Goal: Task Accomplishment & Management: Manage account settings

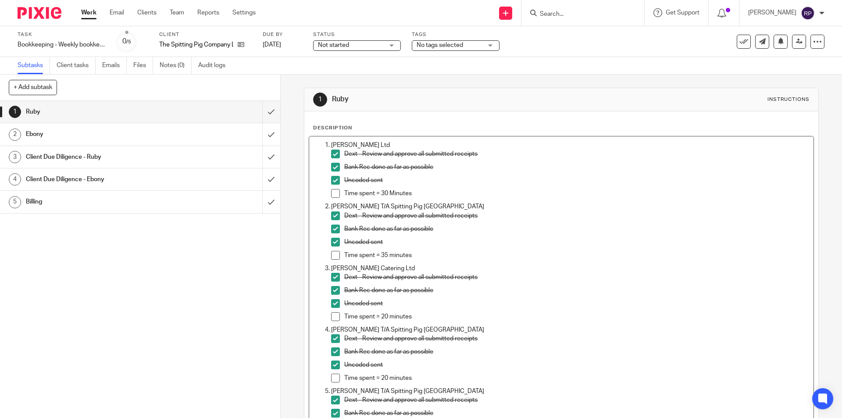
scroll to position [1184, 0]
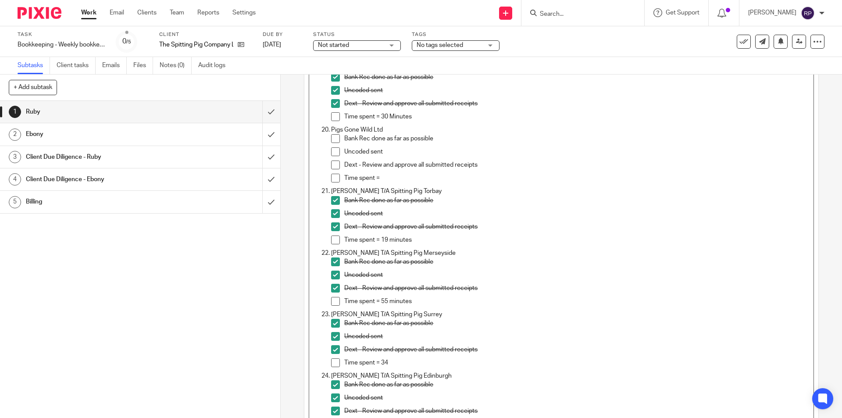
click at [334, 139] on span at bounding box center [335, 138] width 9 height 9
click at [333, 152] on span at bounding box center [335, 151] width 9 height 9
click at [331, 164] on span at bounding box center [335, 164] width 9 height 9
click at [389, 181] on p "Time spent =" at bounding box center [576, 178] width 464 height 9
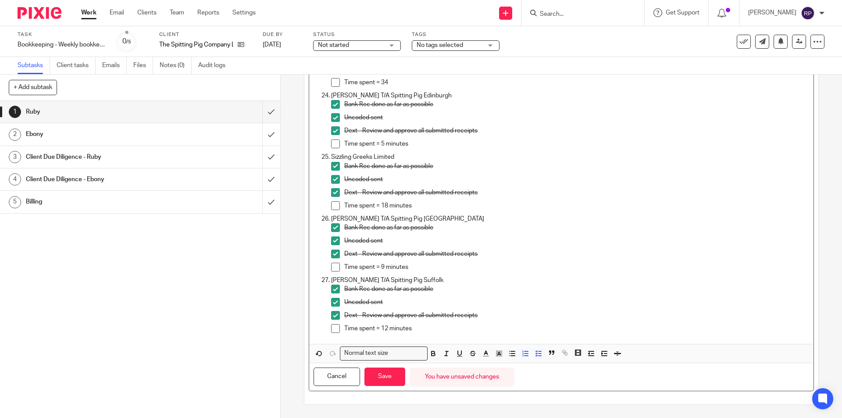
scroll to position [1376, 0]
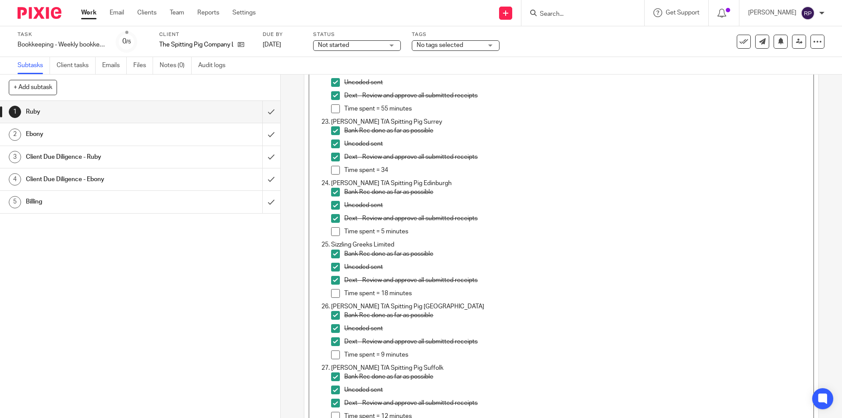
click at [396, 171] on p "Time spent = 34" at bounding box center [576, 170] width 464 height 9
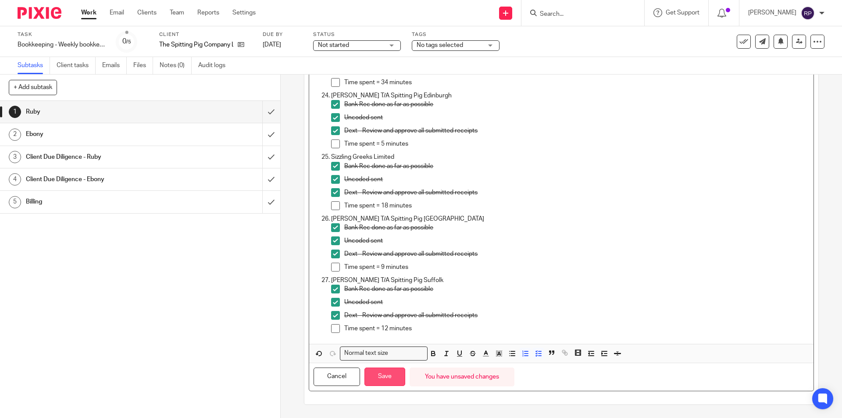
click at [389, 369] on button "Save" at bounding box center [384, 376] width 41 height 19
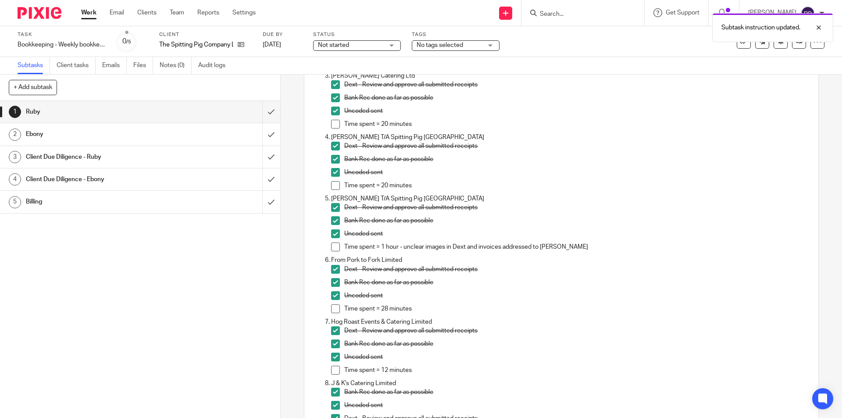
scroll to position [0, 0]
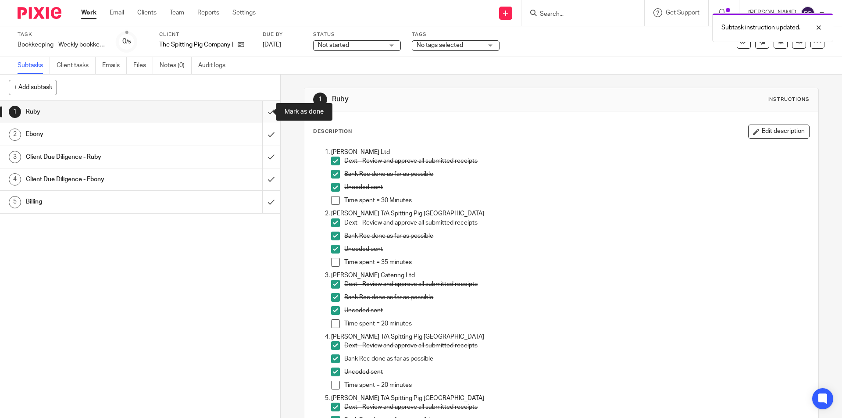
click at [264, 112] on input "submit" at bounding box center [140, 112] width 280 height 22
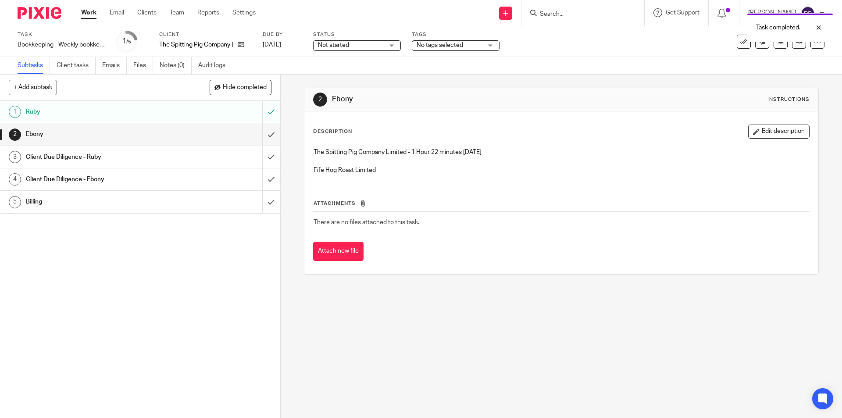
click at [182, 157] on div "Client Due Diligence - Ruby" at bounding box center [140, 156] width 228 height 13
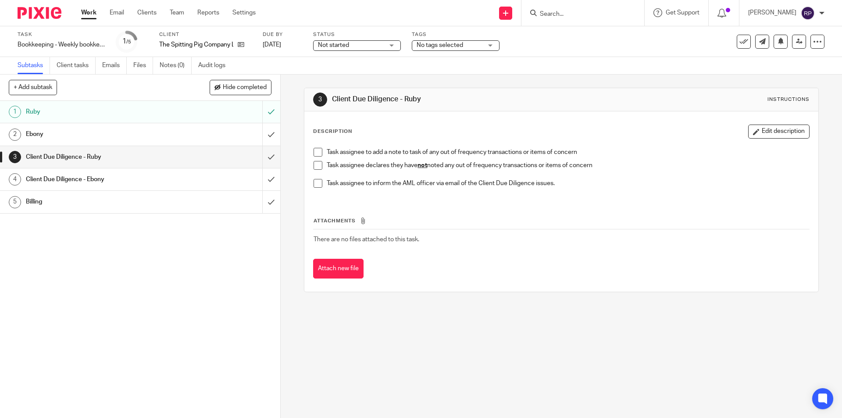
click at [315, 168] on span at bounding box center [318, 165] width 9 height 9
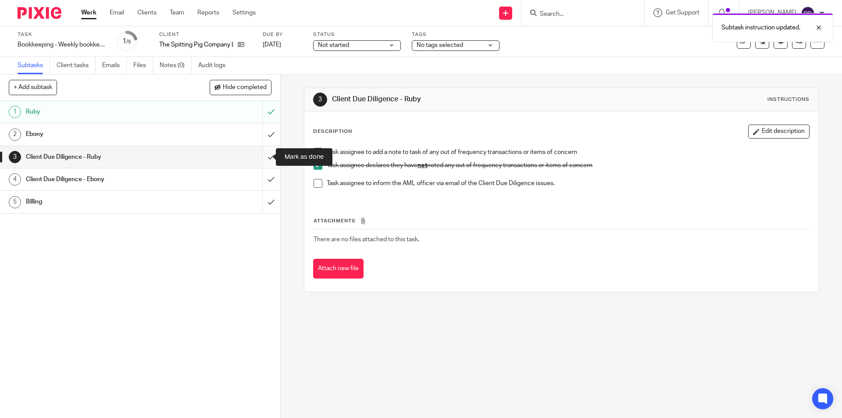
click at [261, 151] on input "submit" at bounding box center [140, 157] width 280 height 22
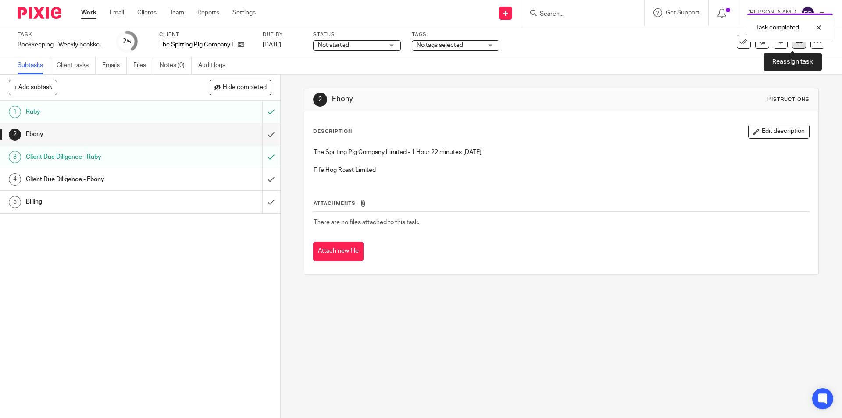
click at [792, 46] on link at bounding box center [799, 42] width 14 height 14
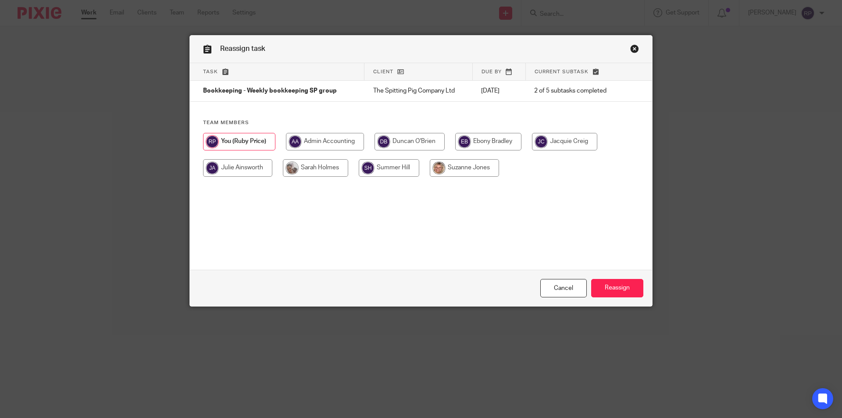
click at [477, 141] on input "radio" at bounding box center [488, 142] width 66 height 18
radio input "true"
click at [609, 287] on input "Reassign" at bounding box center [617, 288] width 52 height 19
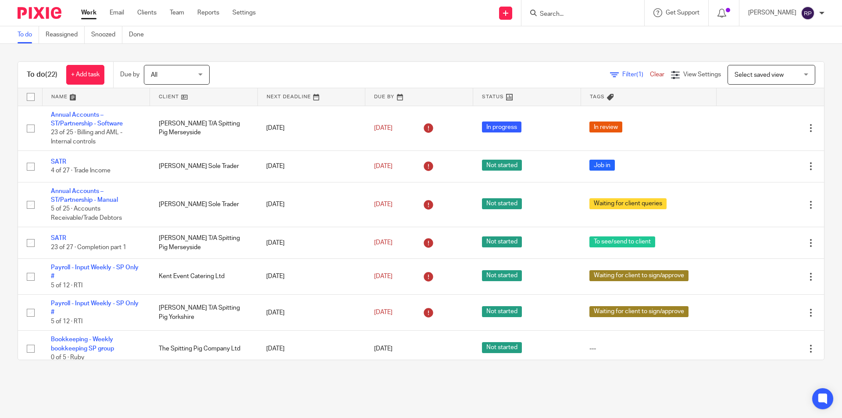
scroll to position [44, 0]
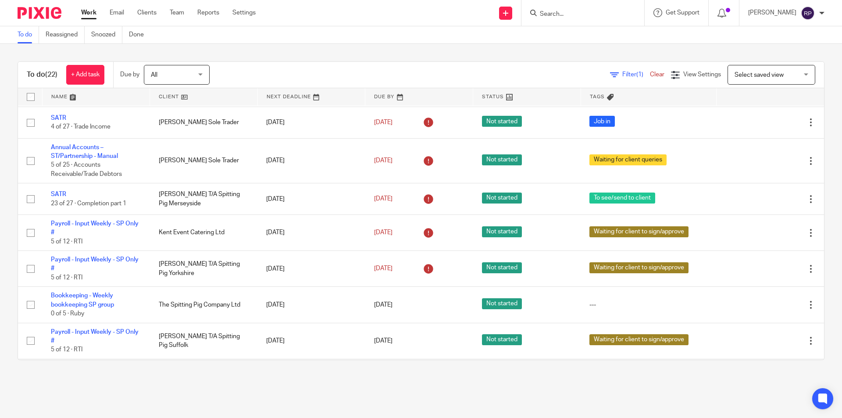
click at [83, 15] on link "Work" at bounding box center [88, 12] width 15 height 9
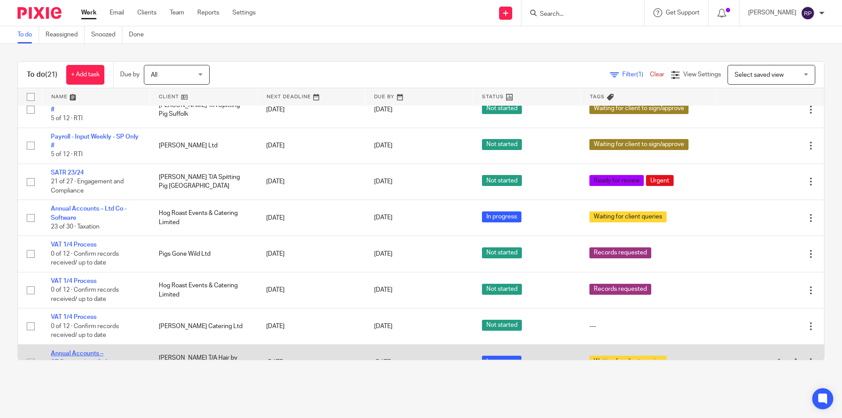
scroll to position [151, 0]
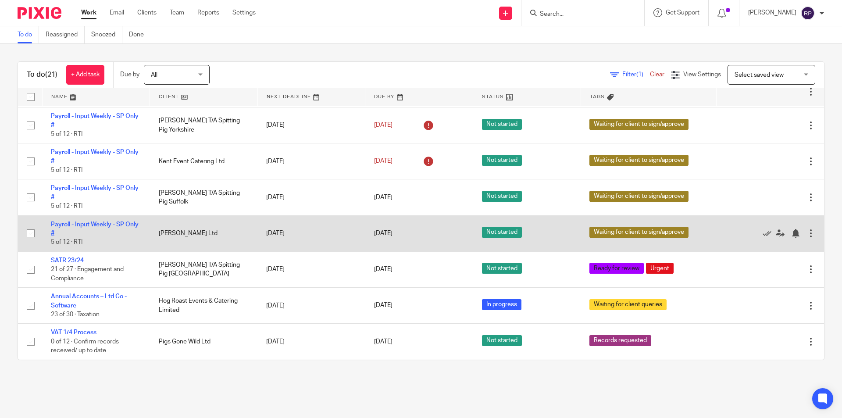
click at [62, 221] on link "Payroll - Input Weekly - SP Only #" at bounding box center [95, 228] width 88 height 15
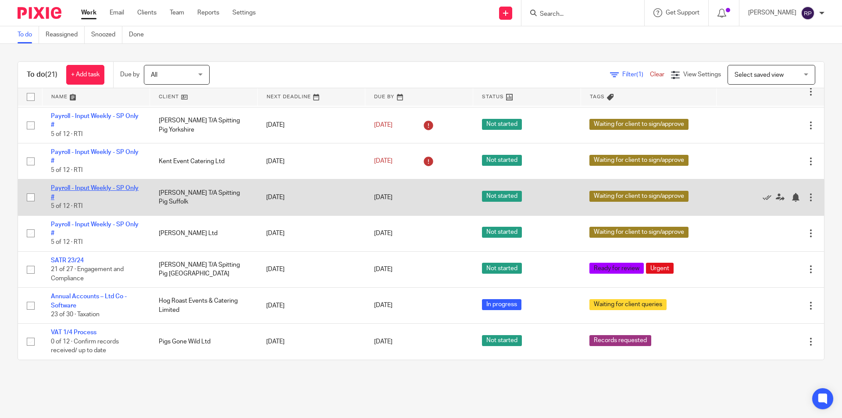
click at [61, 189] on link "Payroll - Input Weekly - SP Only #" at bounding box center [95, 192] width 88 height 15
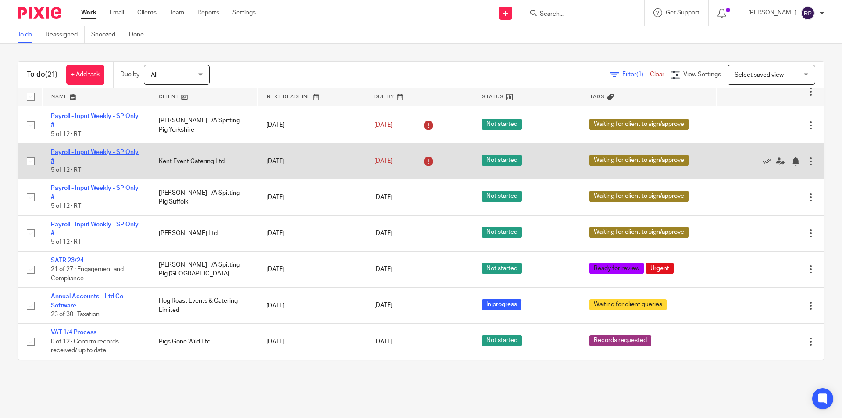
click at [68, 153] on link "Payroll - Input Weekly - SP Only #" at bounding box center [95, 156] width 88 height 15
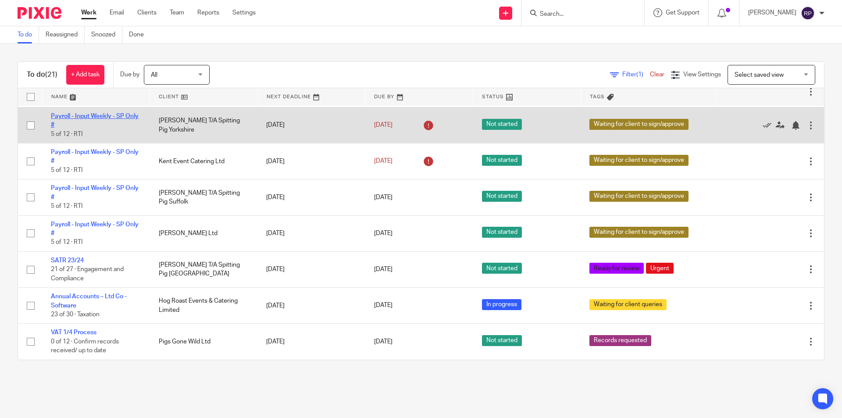
click at [66, 117] on link "Payroll - Input Weekly - SP Only #" at bounding box center [95, 120] width 88 height 15
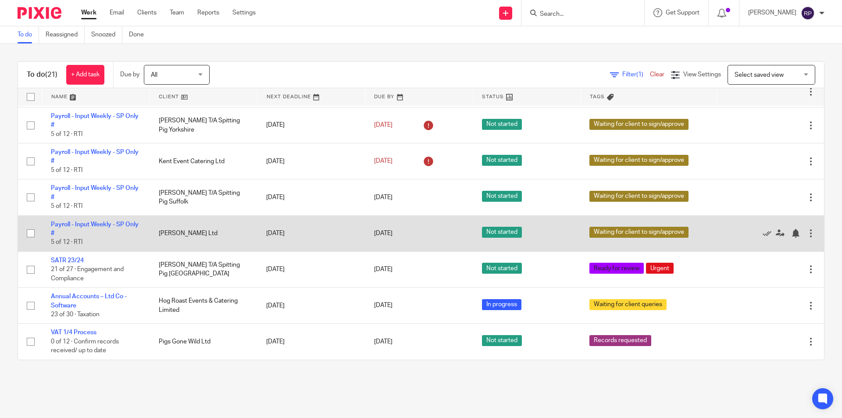
scroll to position [107, 0]
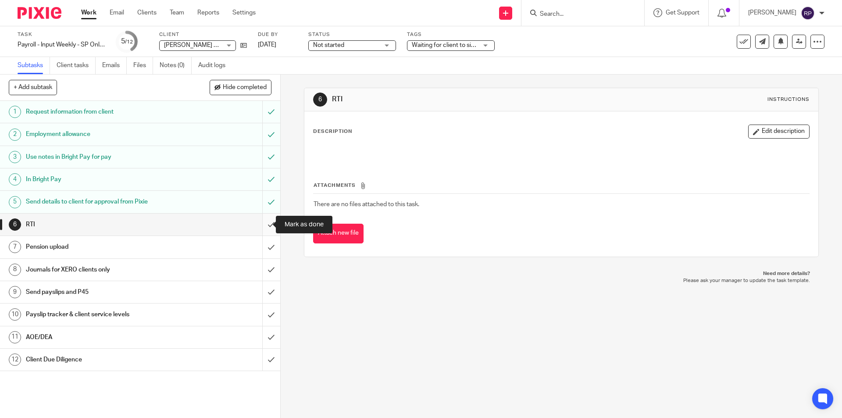
click at [260, 222] on input "submit" at bounding box center [140, 225] width 280 height 22
click at [263, 223] on input "submit" at bounding box center [140, 225] width 280 height 22
click at [262, 224] on input "submit" at bounding box center [140, 225] width 280 height 22
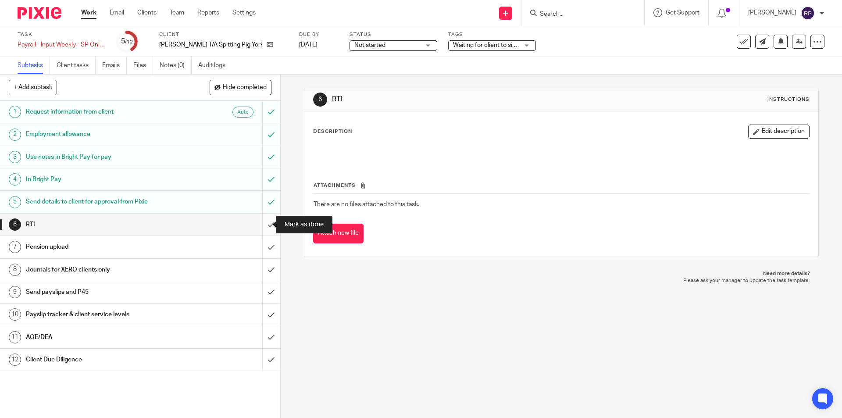
click at [260, 224] on input "submit" at bounding box center [140, 225] width 280 height 22
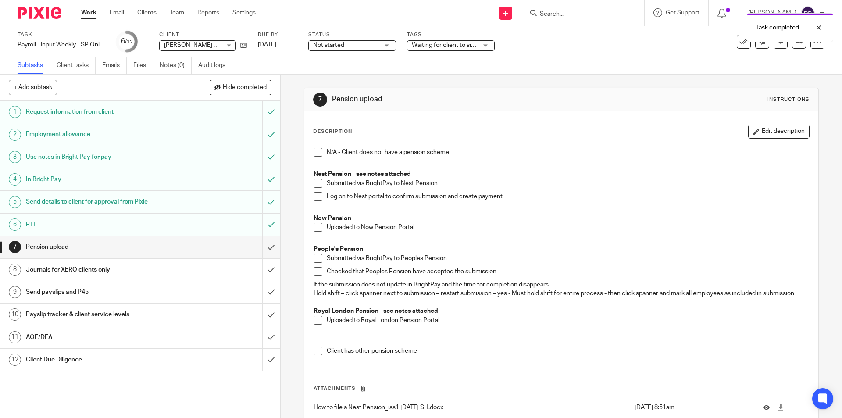
click at [314, 154] on span at bounding box center [318, 152] width 9 height 9
click at [257, 244] on input "submit" at bounding box center [140, 247] width 280 height 22
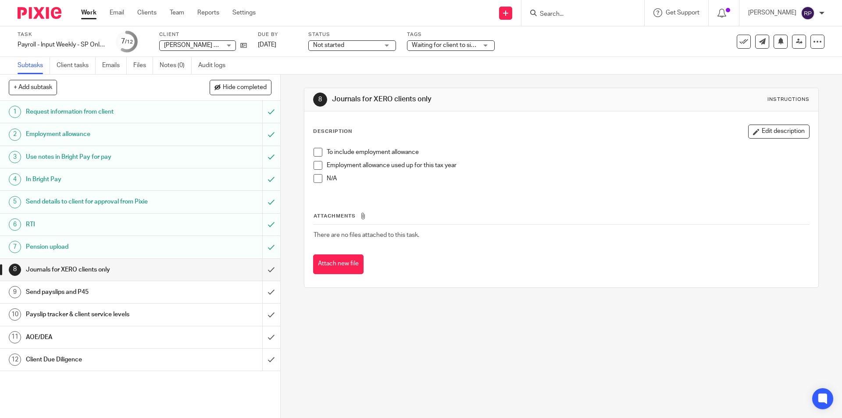
click at [316, 175] on span at bounding box center [318, 178] width 9 height 9
click at [262, 268] on input "submit" at bounding box center [140, 270] width 280 height 22
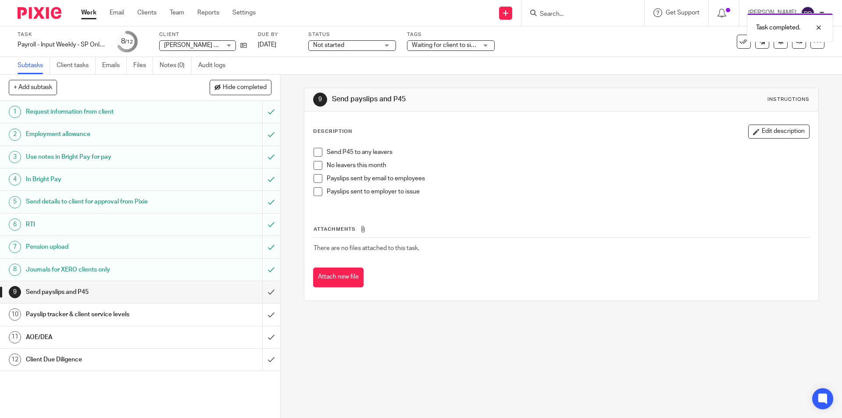
click at [317, 166] on span at bounding box center [318, 165] width 9 height 9
click at [263, 268] on input "submit" at bounding box center [140, 270] width 280 height 22
drag, startPoint x: 263, startPoint y: 247, endPoint x: 261, endPoint y: 235, distance: 12.8
click at [262, 247] on input "submit" at bounding box center [140, 247] width 280 height 22
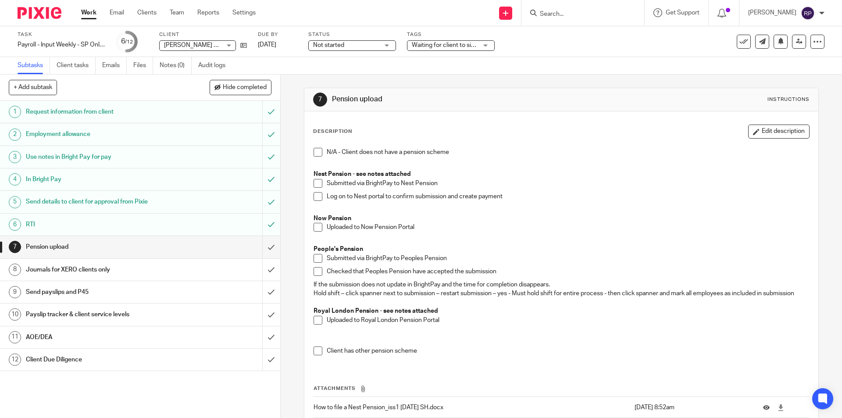
click at [316, 154] on span at bounding box center [318, 152] width 9 height 9
click at [264, 245] on input "submit" at bounding box center [140, 247] width 280 height 22
click at [317, 152] on span at bounding box center [318, 152] width 9 height 9
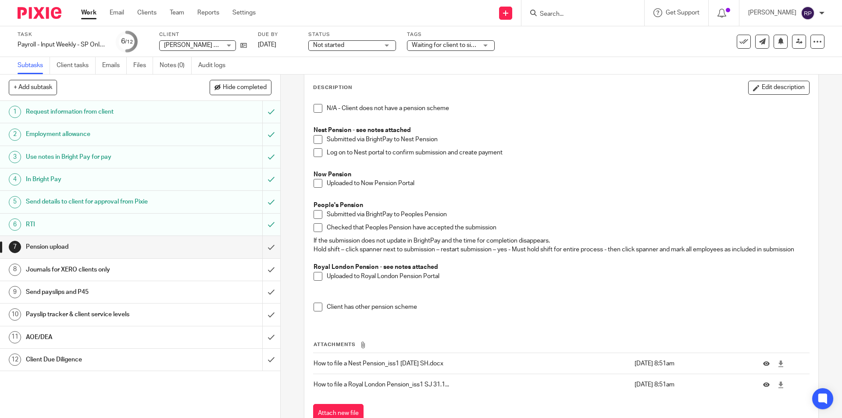
click at [317, 180] on span at bounding box center [318, 183] width 9 height 9
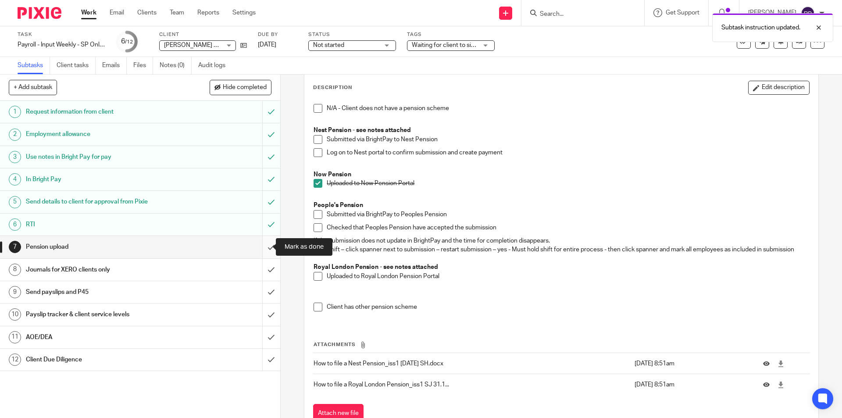
click at [261, 246] on input "submit" at bounding box center [140, 247] width 280 height 22
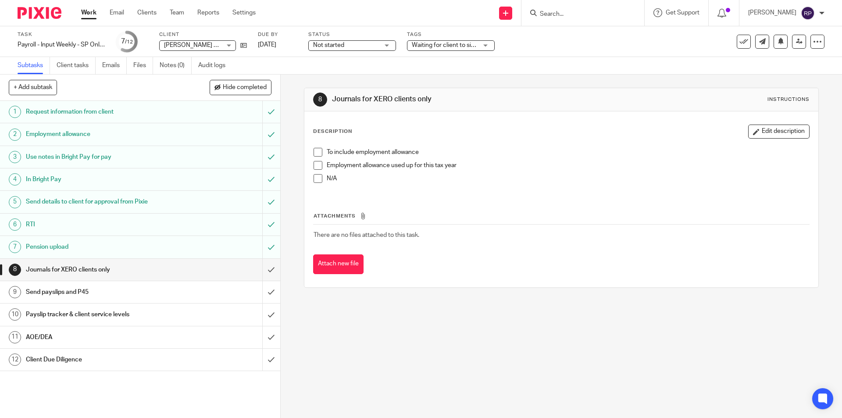
click at [314, 179] on span at bounding box center [318, 178] width 9 height 9
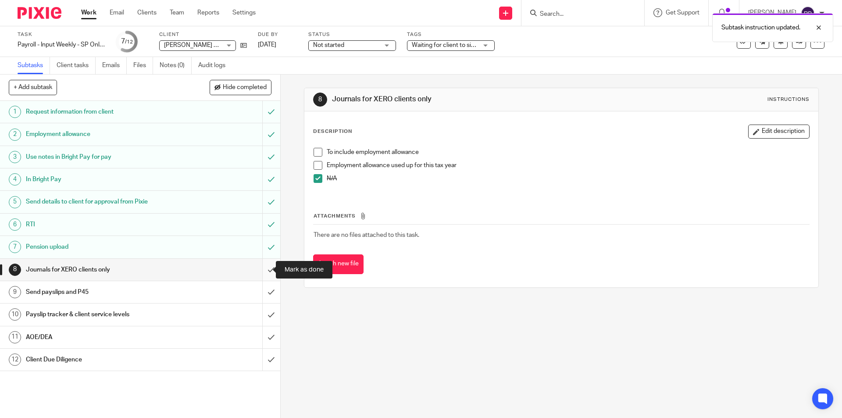
click at [263, 267] on input "submit" at bounding box center [140, 270] width 280 height 22
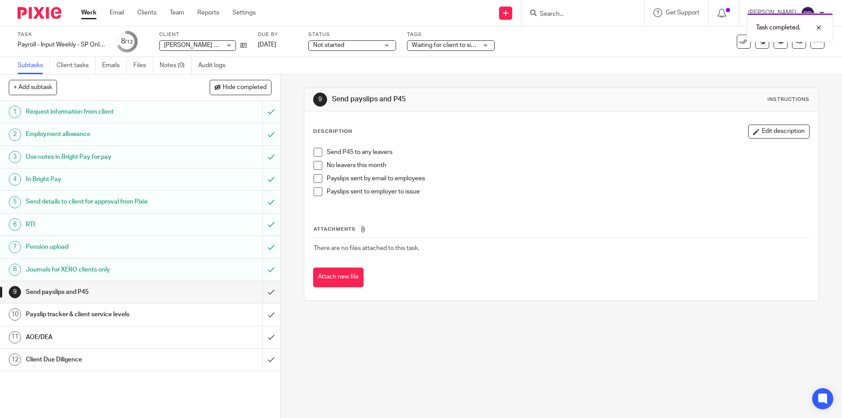
click at [314, 164] on span at bounding box center [318, 165] width 9 height 9
click at [318, 191] on span at bounding box center [318, 191] width 9 height 9
click at [259, 291] on input "submit" at bounding box center [140, 292] width 280 height 22
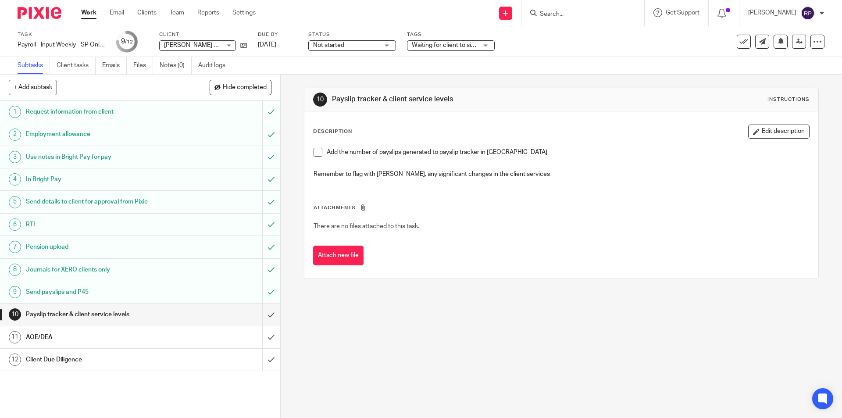
click at [314, 153] on span at bounding box center [318, 152] width 9 height 9
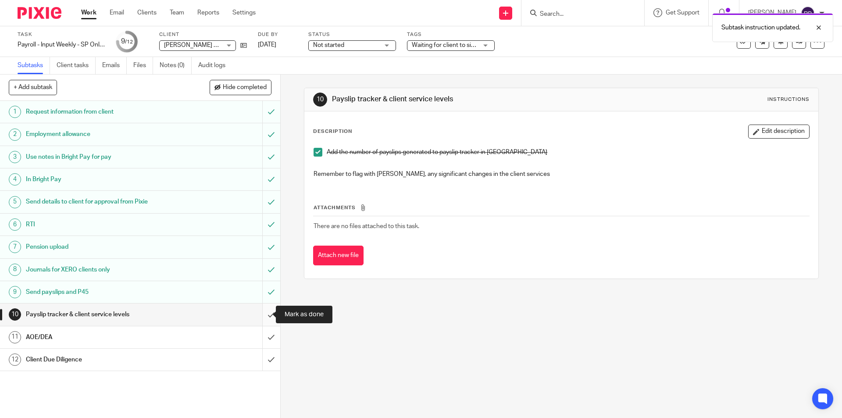
click at [263, 311] on input "submit" at bounding box center [140, 314] width 280 height 22
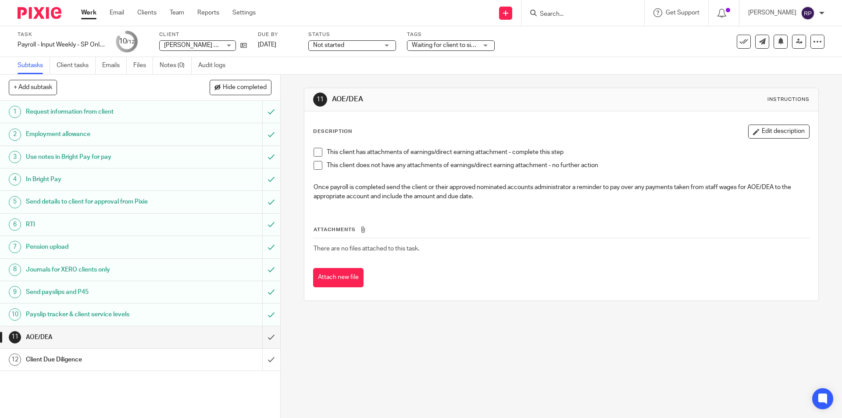
click at [314, 167] on span at bounding box center [318, 165] width 9 height 9
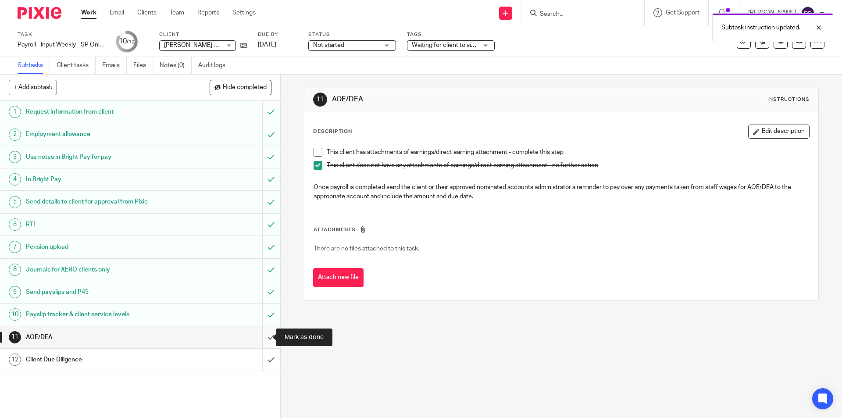
click at [262, 336] on input "submit" at bounding box center [140, 337] width 280 height 22
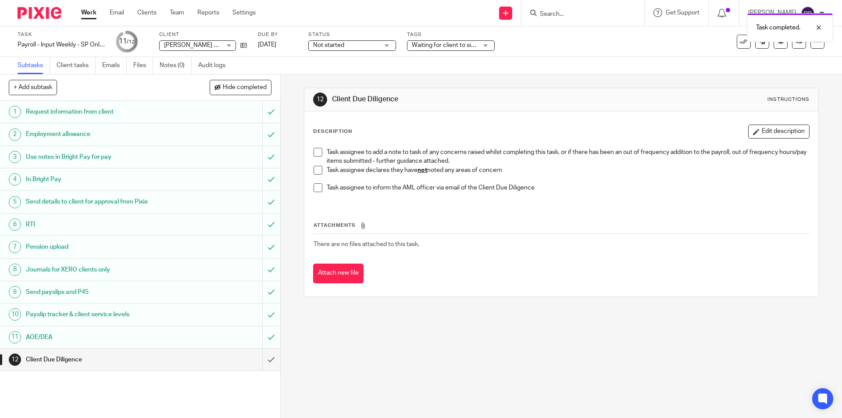
click at [314, 170] on span at bounding box center [318, 170] width 9 height 9
click at [260, 358] on input "submit" at bounding box center [140, 360] width 280 height 22
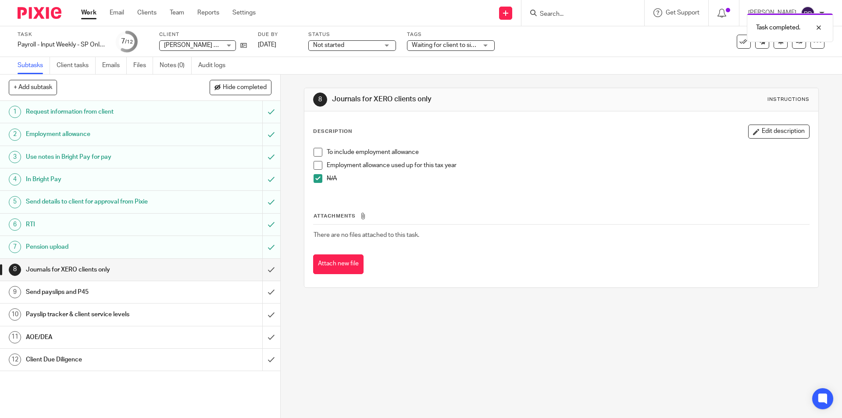
click at [315, 177] on span at bounding box center [318, 178] width 9 height 9
click at [315, 178] on span at bounding box center [318, 178] width 9 height 9
click at [255, 270] on input "submit" at bounding box center [140, 270] width 280 height 22
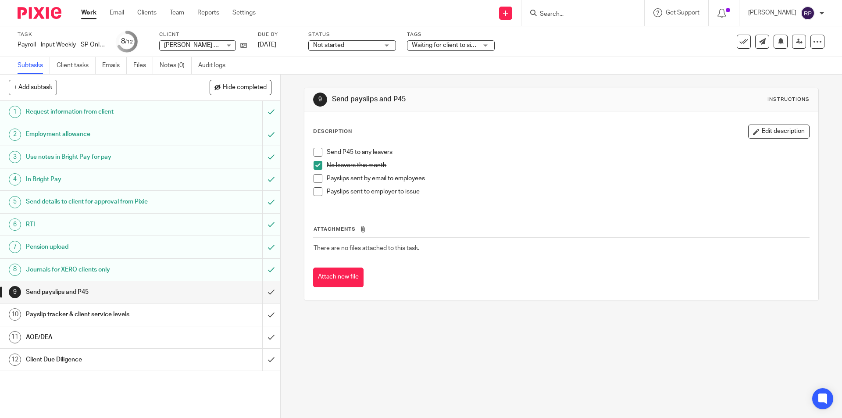
click at [314, 178] on span at bounding box center [318, 178] width 9 height 9
click at [261, 289] on input "submit" at bounding box center [140, 292] width 280 height 22
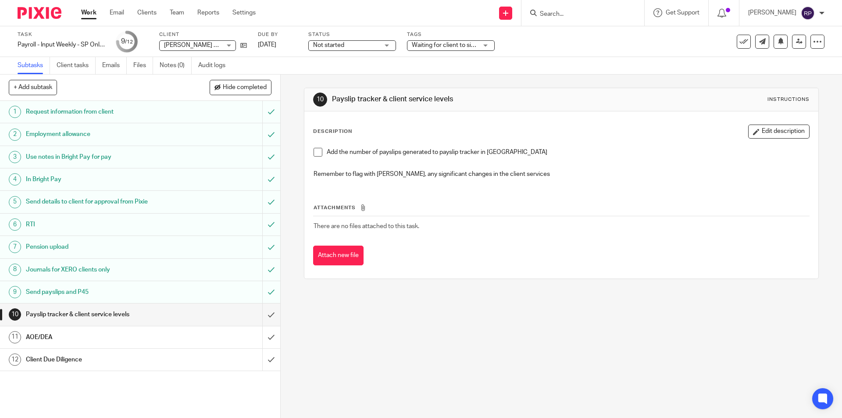
click at [314, 155] on span at bounding box center [318, 152] width 9 height 9
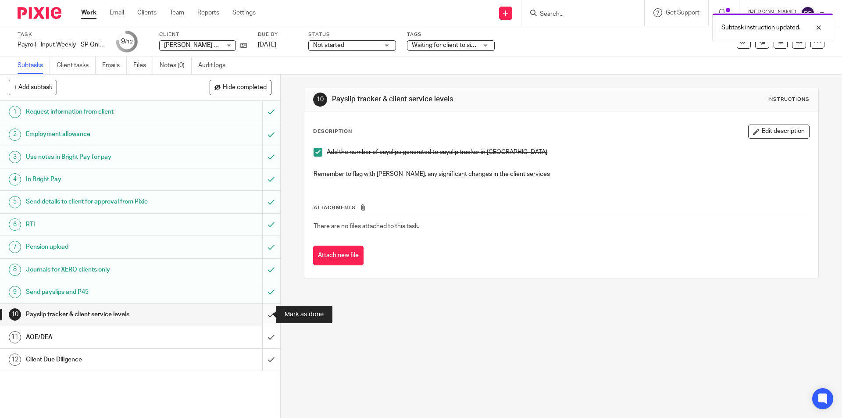
click at [261, 311] on input "submit" at bounding box center [140, 314] width 280 height 22
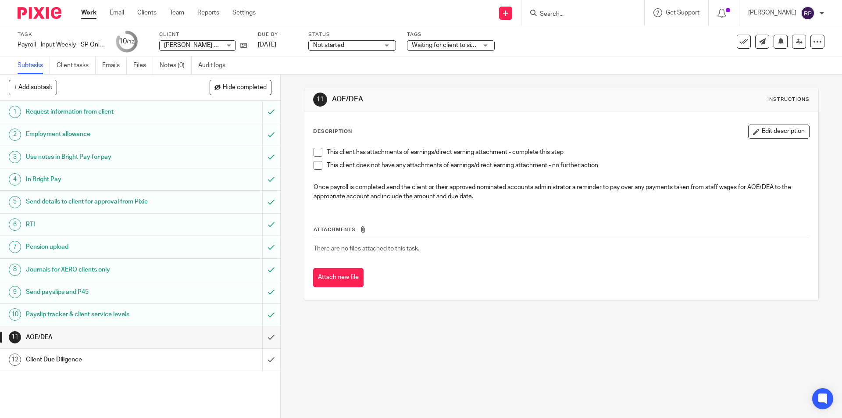
click at [314, 150] on span at bounding box center [318, 152] width 9 height 9
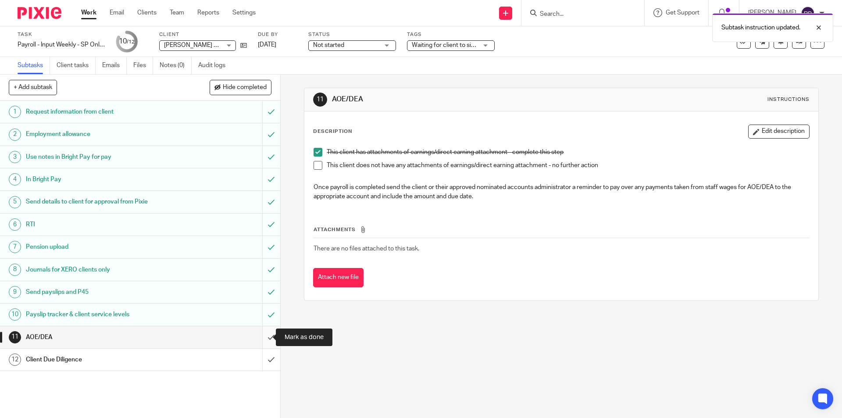
click at [260, 334] on input "submit" at bounding box center [140, 337] width 280 height 22
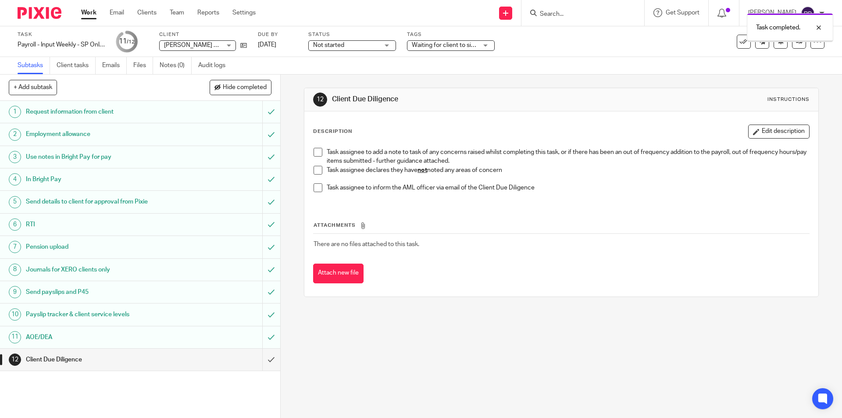
click at [314, 172] on span at bounding box center [318, 170] width 9 height 9
click at [258, 362] on input "submit" at bounding box center [140, 360] width 280 height 22
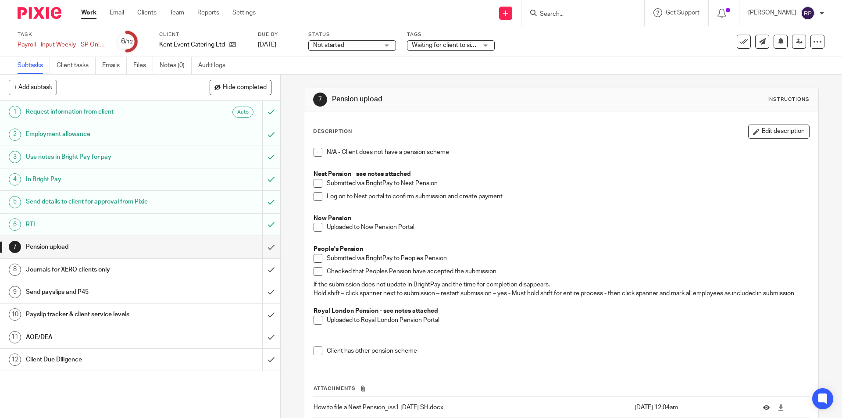
click at [310, 225] on div "N/A - Client does not have a pension scheme Nest Pension - see notes attached S…" at bounding box center [561, 254] width 504 height 223
click at [318, 229] on span at bounding box center [318, 227] width 9 height 9
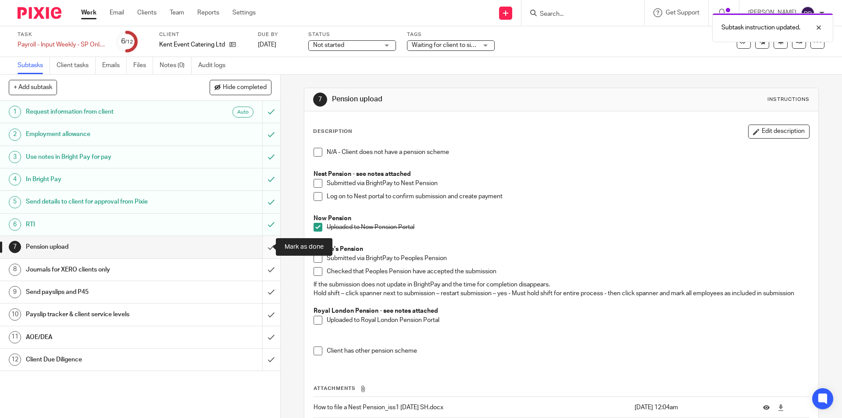
click at [261, 245] on input "submit" at bounding box center [140, 247] width 280 height 22
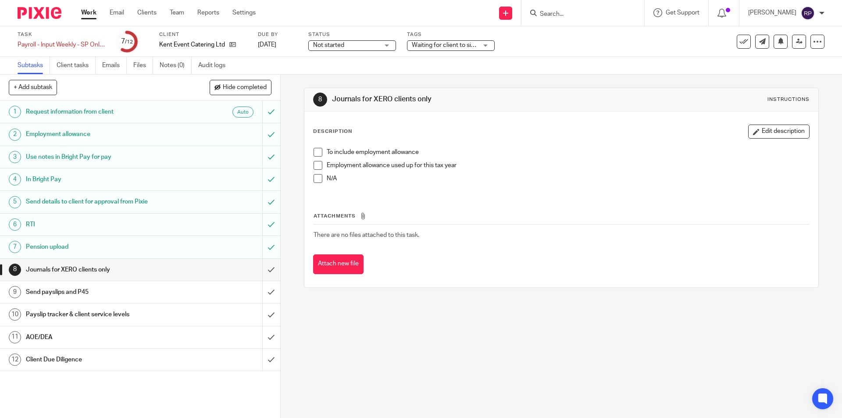
click at [315, 178] on span at bounding box center [318, 178] width 9 height 9
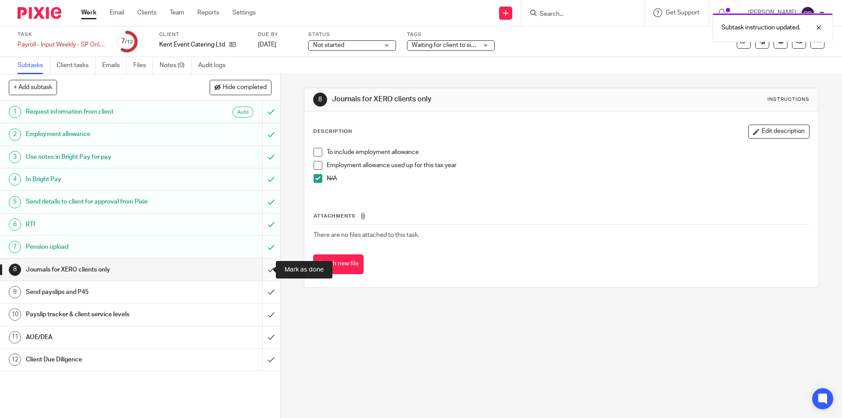
click at [265, 263] on input "submit" at bounding box center [140, 270] width 280 height 22
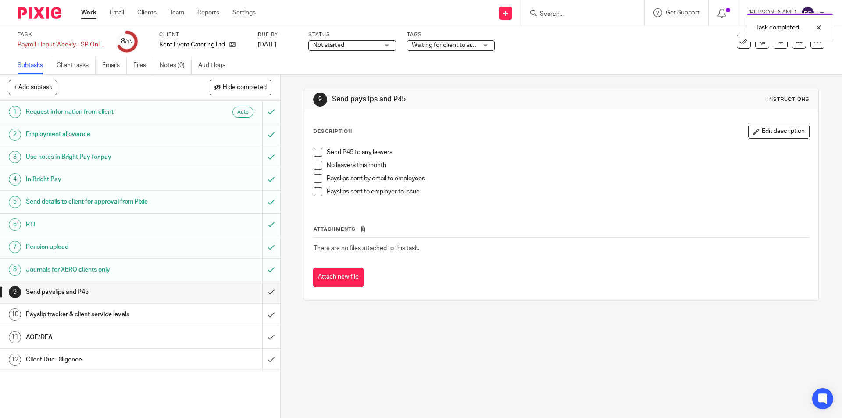
click at [314, 167] on span at bounding box center [318, 165] width 9 height 9
click at [316, 193] on span at bounding box center [318, 191] width 9 height 9
click at [314, 191] on span at bounding box center [318, 191] width 9 height 9
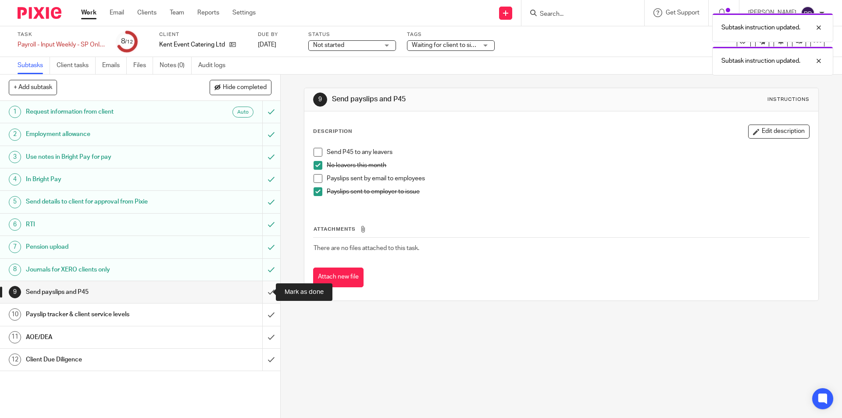
click at [263, 287] on input "submit" at bounding box center [140, 292] width 280 height 22
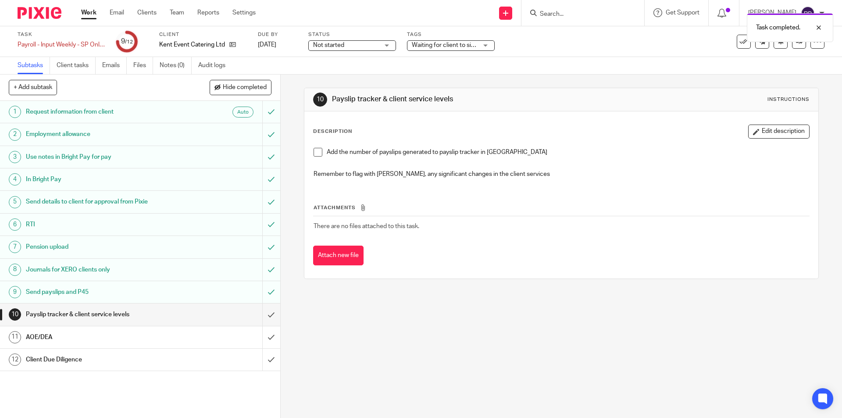
click at [317, 151] on span at bounding box center [318, 152] width 9 height 9
click at [263, 313] on input "submit" at bounding box center [140, 314] width 280 height 22
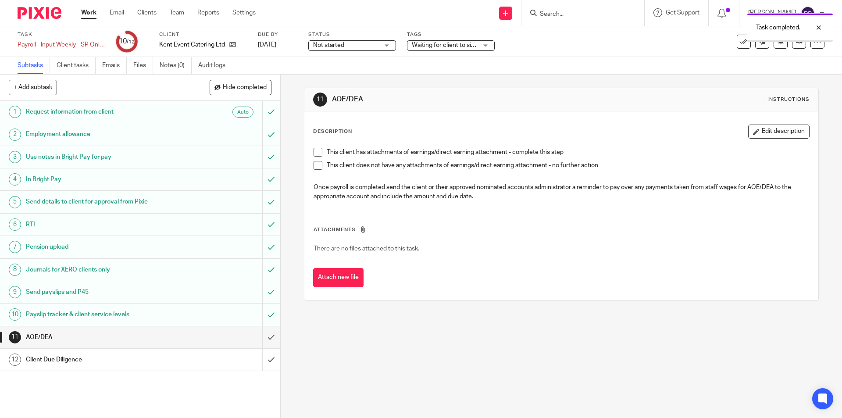
click at [317, 152] on span at bounding box center [318, 152] width 9 height 9
click at [259, 333] on input "submit" at bounding box center [140, 337] width 280 height 22
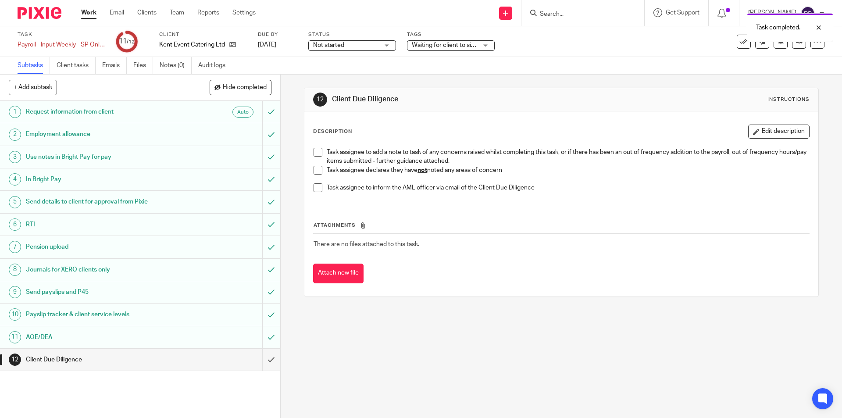
click at [225, 340] on div "AOE/DEA" at bounding box center [140, 337] width 228 height 13
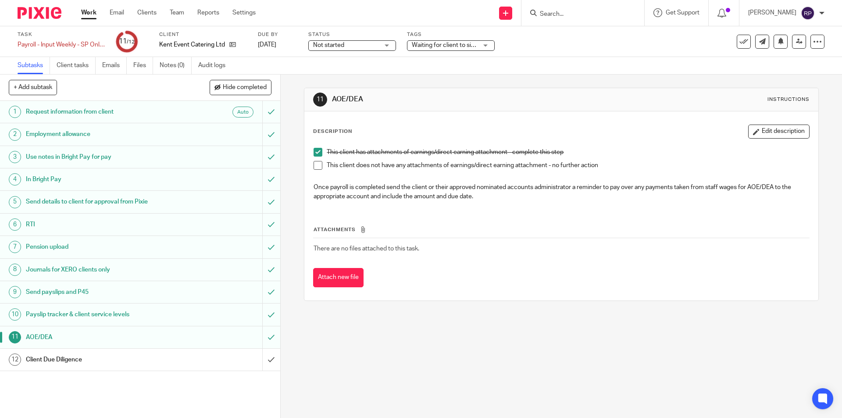
click at [327, 153] on p "This client has attachments of earnings/direct earning attachment - complete th…" at bounding box center [568, 152] width 482 height 9
click at [318, 154] on span at bounding box center [318, 152] width 9 height 9
click at [314, 169] on span at bounding box center [318, 165] width 9 height 9
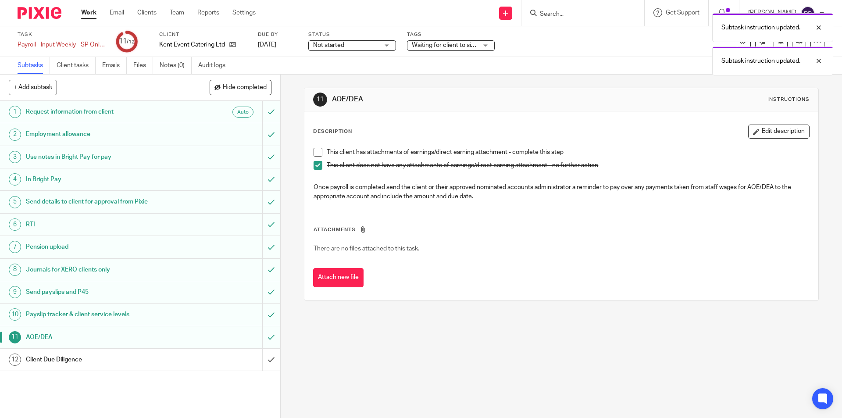
click at [228, 359] on div "Client Due Diligence" at bounding box center [140, 359] width 228 height 13
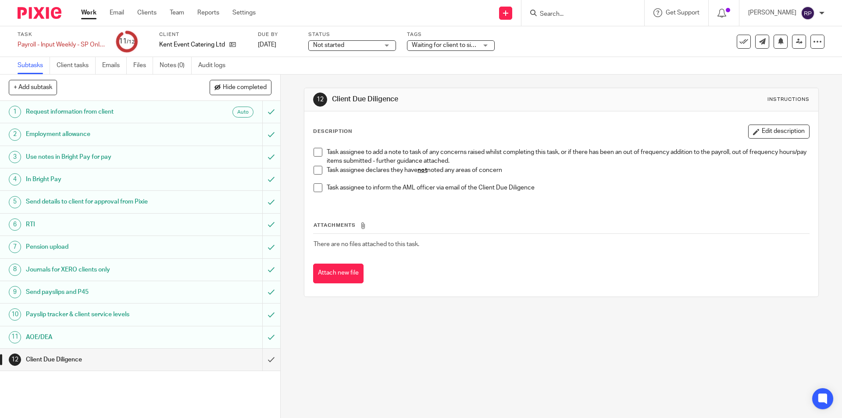
click at [318, 170] on span at bounding box center [318, 170] width 9 height 9
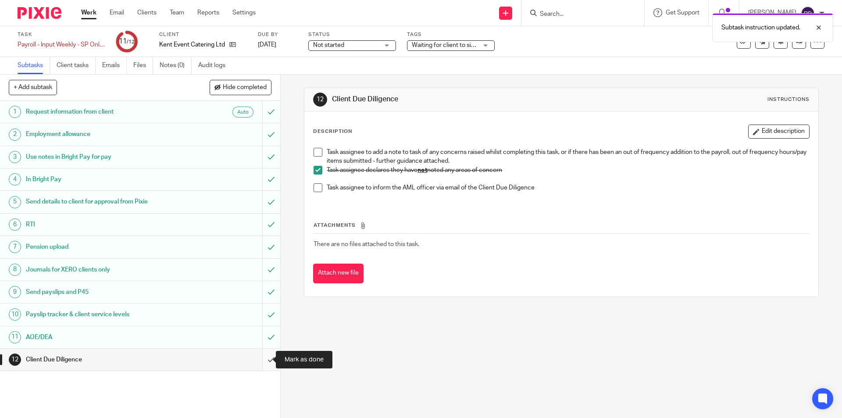
click at [260, 359] on input "submit" at bounding box center [140, 360] width 280 height 22
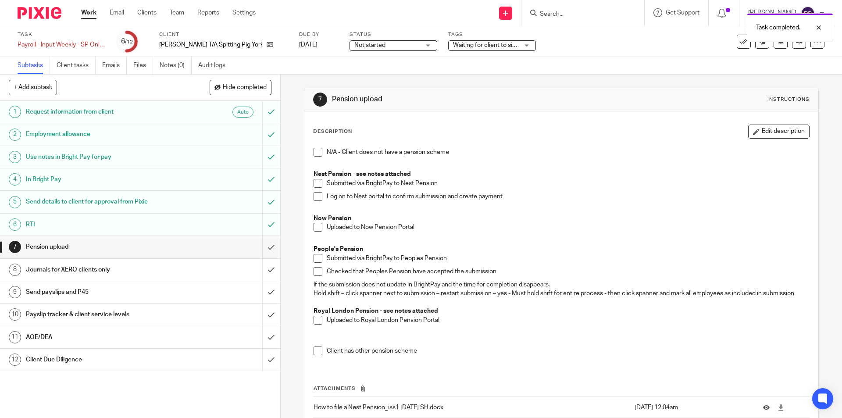
click at [315, 228] on span at bounding box center [318, 227] width 9 height 9
click at [262, 246] on input "submit" at bounding box center [140, 247] width 280 height 22
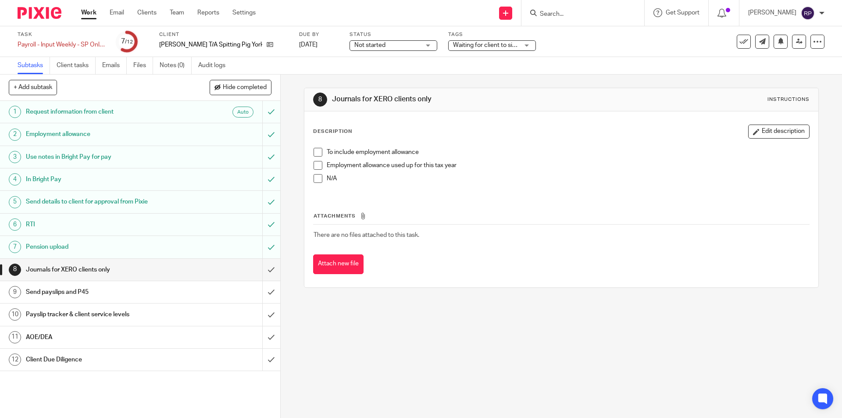
click at [315, 179] on span at bounding box center [318, 178] width 9 height 9
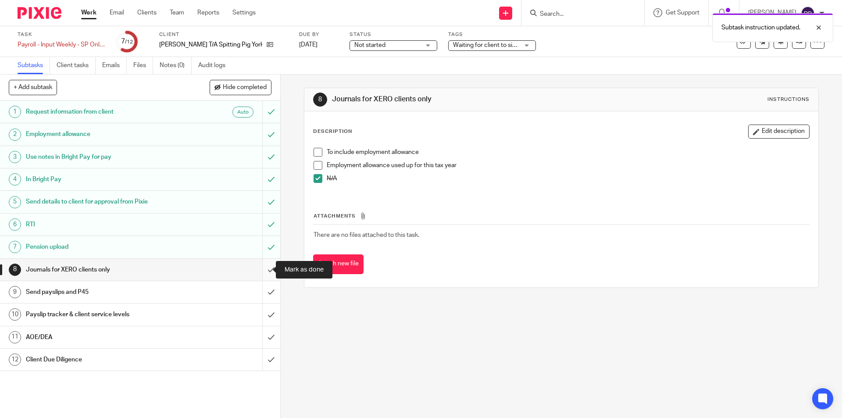
click at [262, 270] on input "submit" at bounding box center [140, 270] width 280 height 22
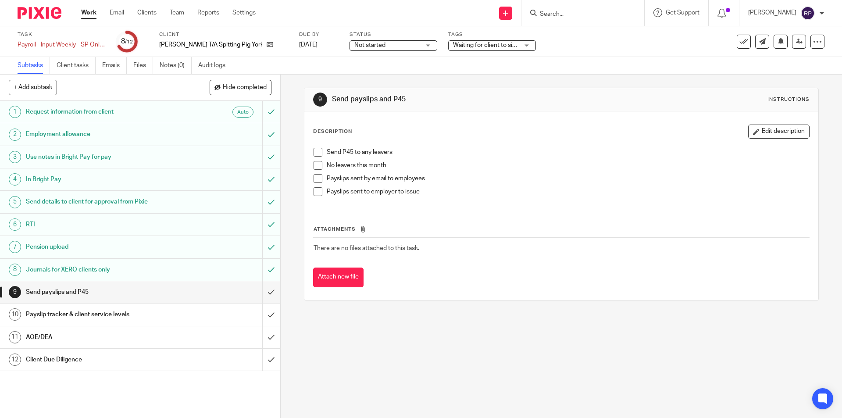
click at [316, 165] on span at bounding box center [318, 165] width 9 height 9
click at [314, 189] on span at bounding box center [318, 191] width 9 height 9
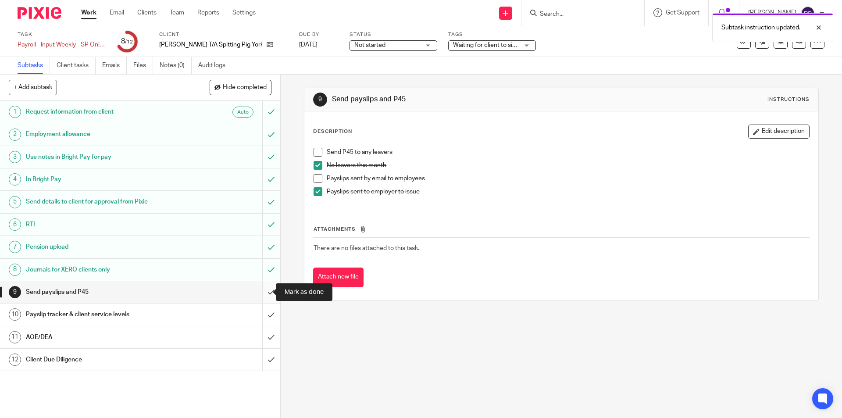
click at [265, 288] on input "submit" at bounding box center [140, 292] width 280 height 22
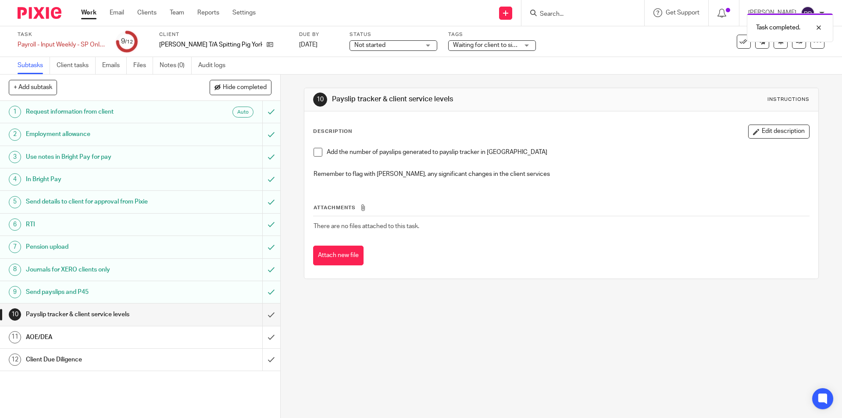
click at [314, 153] on span at bounding box center [318, 152] width 9 height 9
click at [263, 310] on input "submit" at bounding box center [140, 314] width 280 height 22
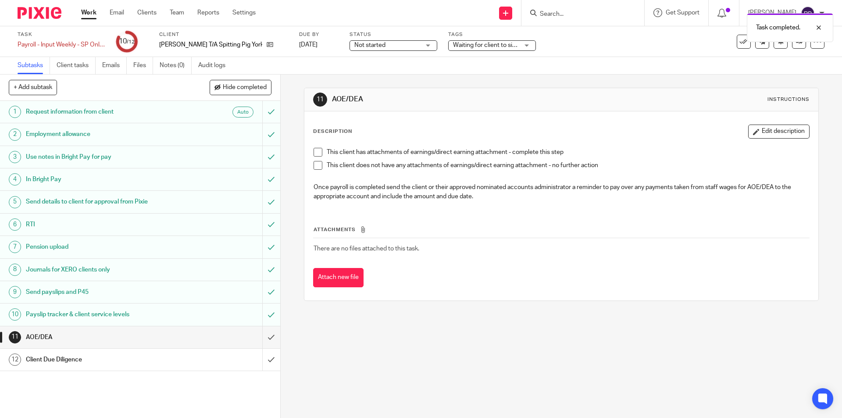
click at [317, 165] on span at bounding box center [318, 165] width 9 height 9
click at [259, 334] on input "submit" at bounding box center [140, 337] width 280 height 22
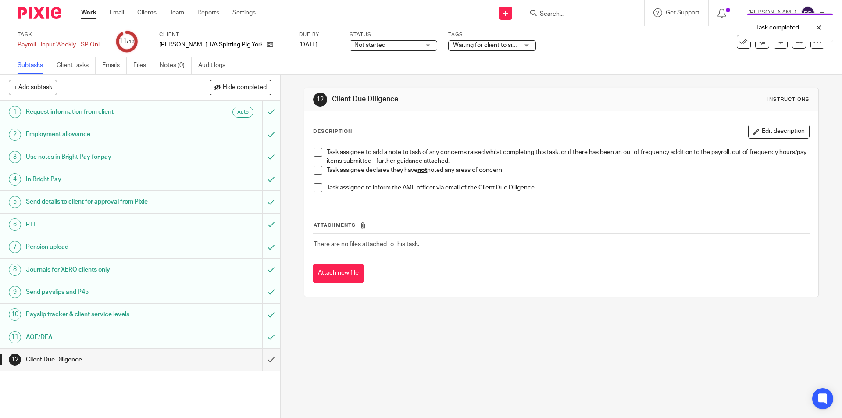
click at [314, 170] on span at bounding box center [318, 170] width 9 height 9
click at [258, 356] on input "submit" at bounding box center [140, 360] width 280 height 22
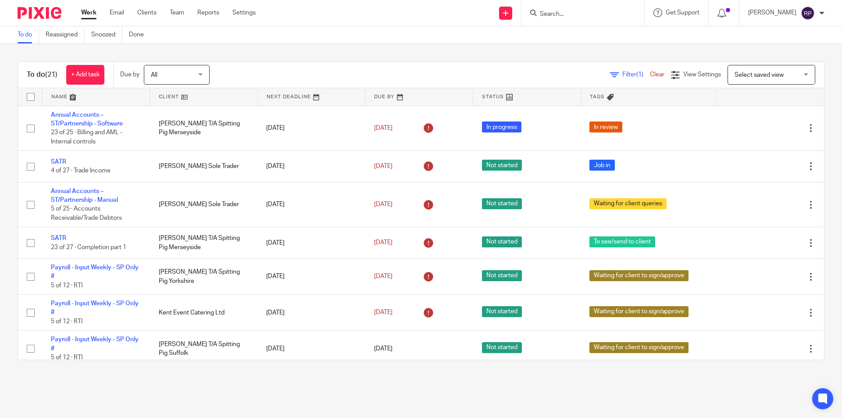
scroll to position [107, 0]
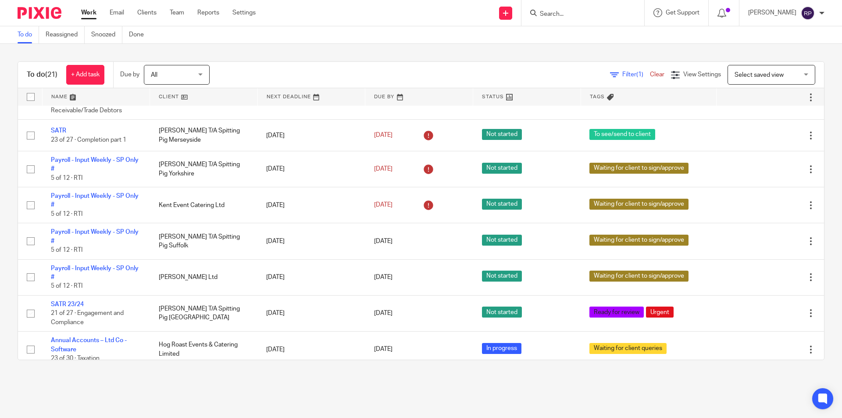
click at [92, 14] on link "Work" at bounding box center [88, 12] width 15 height 9
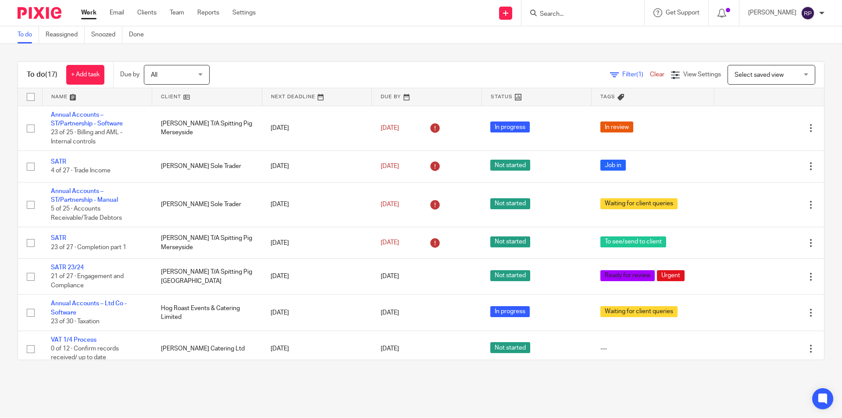
click at [603, 17] on input "Search" at bounding box center [578, 15] width 79 height 8
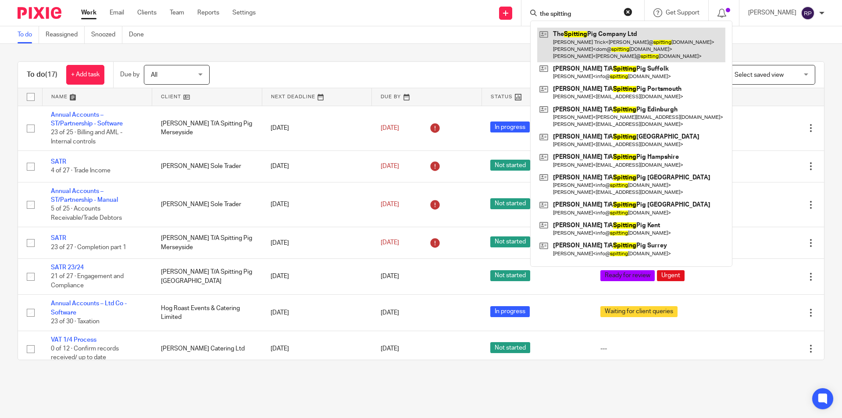
type input "the spitting"
click at [598, 38] on link at bounding box center [631, 45] width 188 height 35
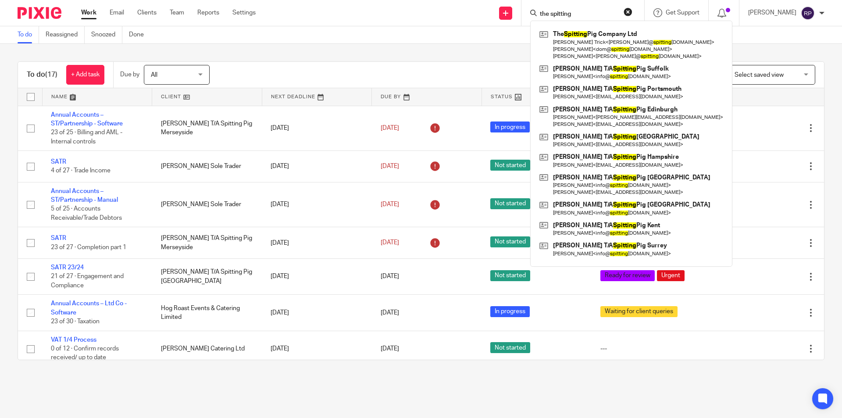
drag, startPoint x: 176, startPoint y: 392, endPoint x: 171, endPoint y: 400, distance: 9.8
click at [175, 392] on main "To do Reassigned Snoozed Done To do (17) + Add task Due by All All Today Tomorr…" at bounding box center [421, 209] width 842 height 418
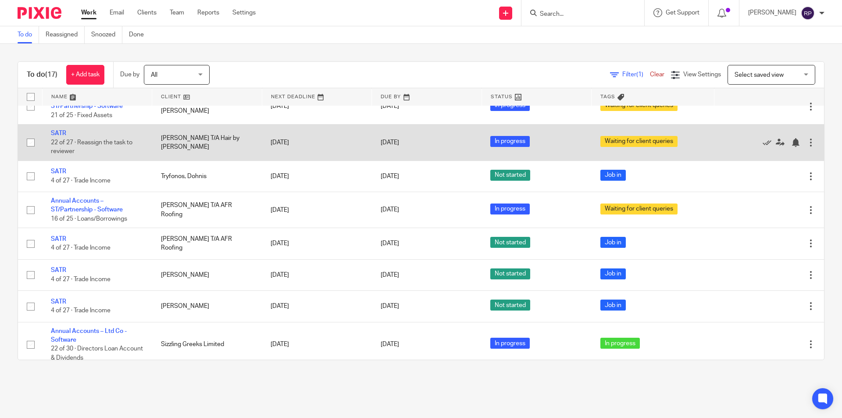
scroll to position [358, 0]
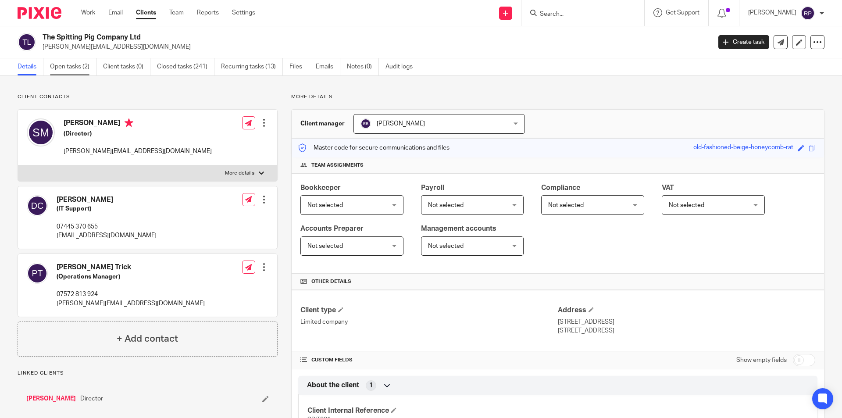
click at [77, 66] on link "Open tasks (2)" at bounding box center [73, 66] width 46 height 17
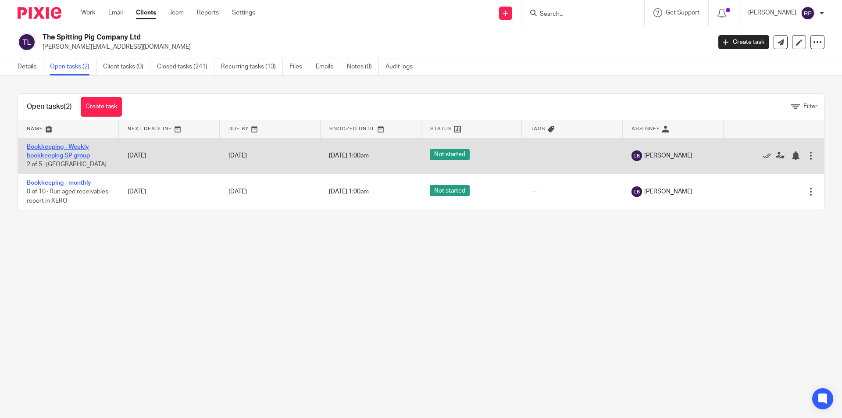
click at [57, 155] on link "Bookkeeping - Weekly bookkeeping SP group" at bounding box center [58, 151] width 63 height 15
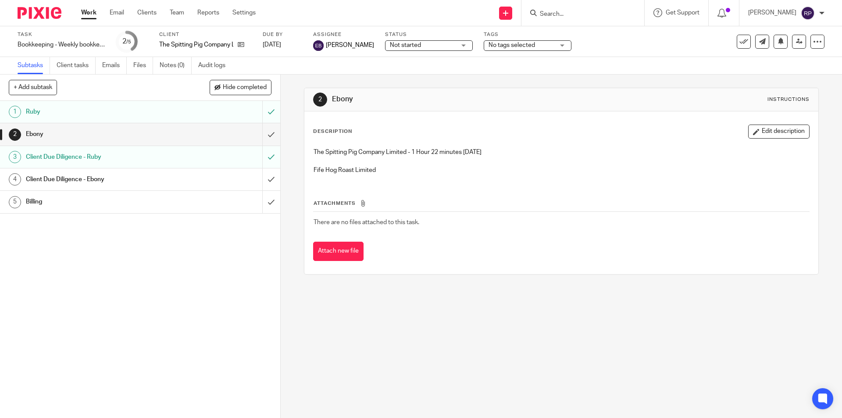
click at [87, 110] on h1 "Ruby" at bounding box center [102, 111] width 152 height 13
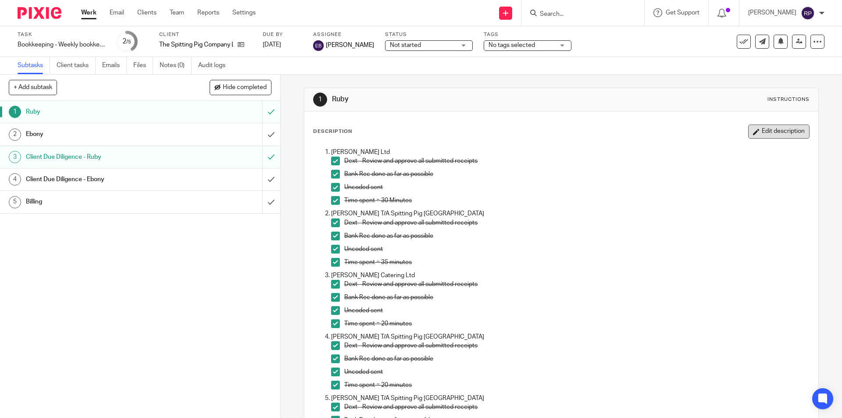
click at [783, 135] on button "Edit description" at bounding box center [778, 132] width 61 height 14
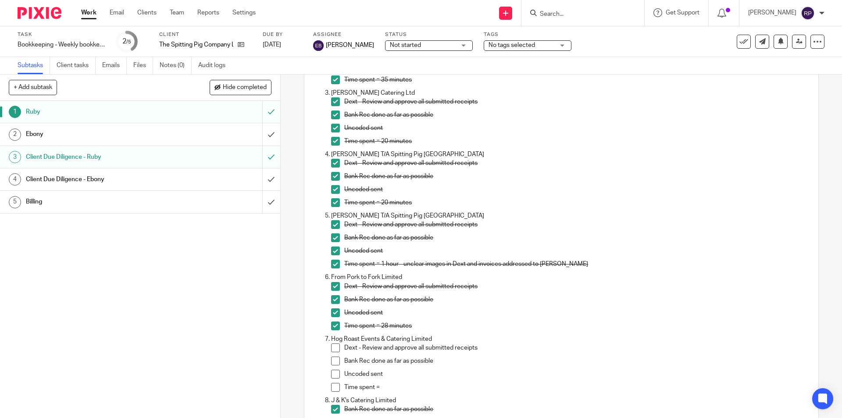
scroll to position [307, 0]
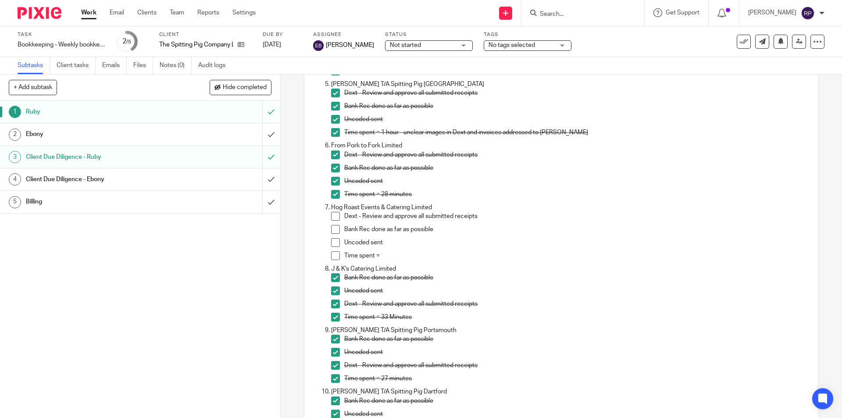
click at [335, 217] on span at bounding box center [335, 216] width 9 height 9
click at [332, 227] on span at bounding box center [335, 229] width 9 height 9
click at [331, 242] on span at bounding box center [335, 242] width 9 height 9
click at [387, 253] on p "Time spent =" at bounding box center [576, 255] width 464 height 9
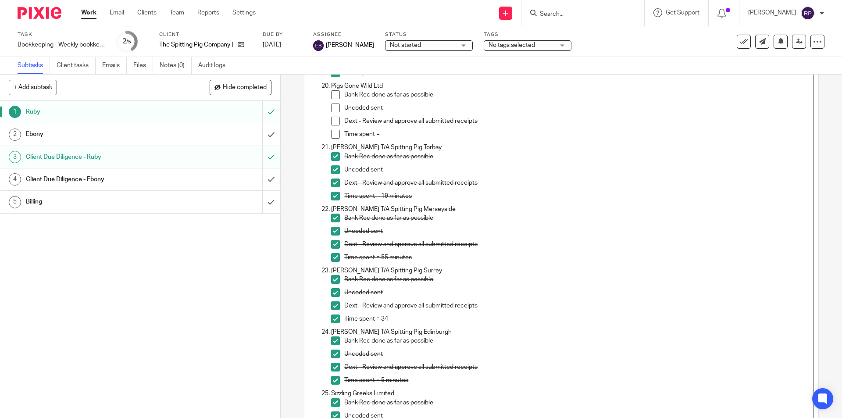
scroll to position [1184, 0]
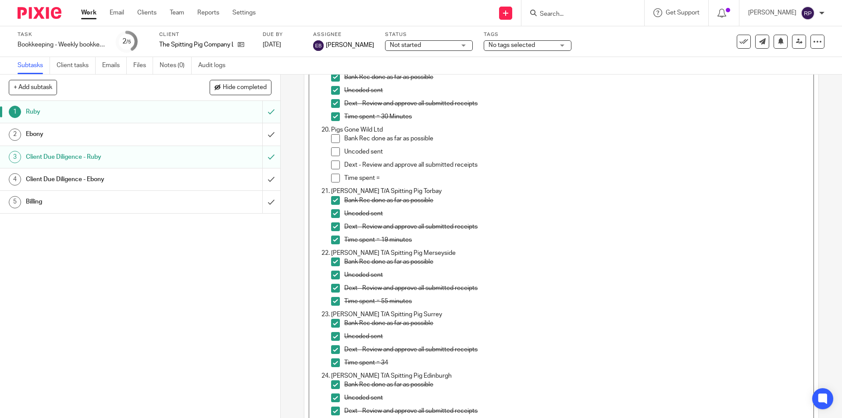
click at [331, 136] on span at bounding box center [335, 138] width 9 height 9
click at [331, 150] on span at bounding box center [335, 151] width 9 height 9
click at [335, 160] on li "Uncoded sent" at bounding box center [569, 153] width 477 height 13
click at [333, 161] on span at bounding box center [335, 164] width 9 height 9
click at [399, 178] on p "Time spent =" at bounding box center [576, 178] width 464 height 9
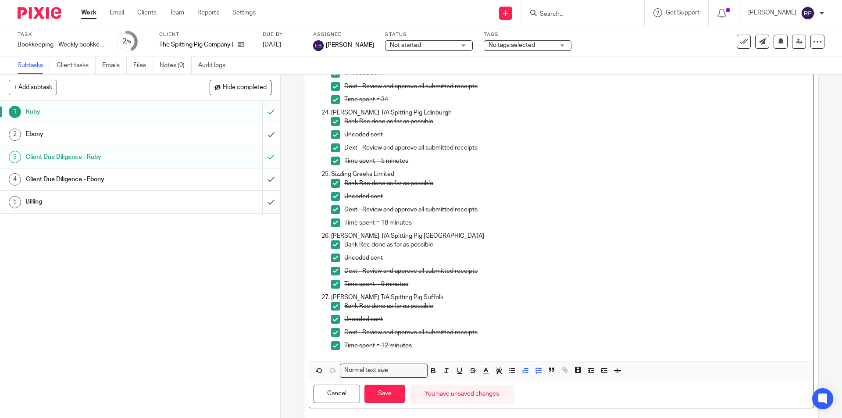
scroll to position [1464, 0]
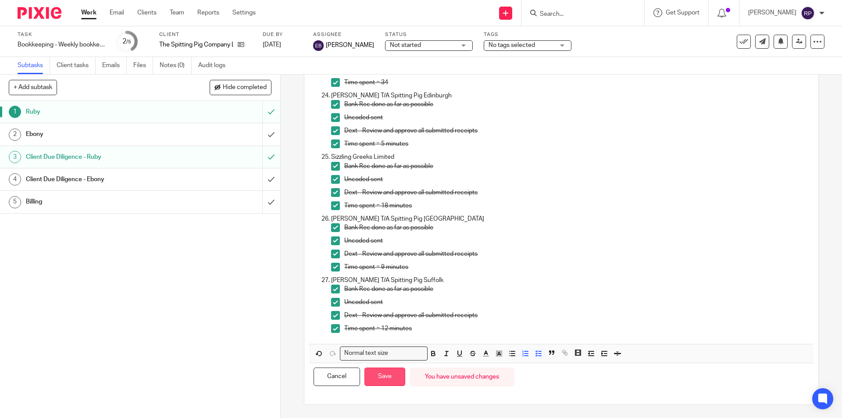
click at [381, 372] on button "Save" at bounding box center [384, 376] width 41 height 19
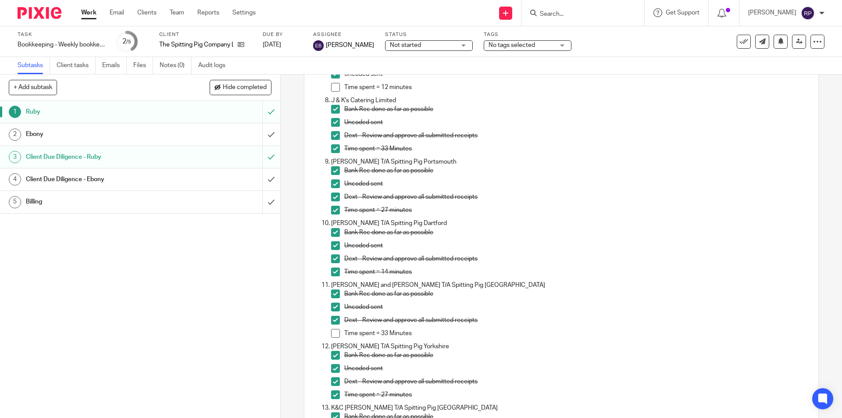
scroll to position [570, 0]
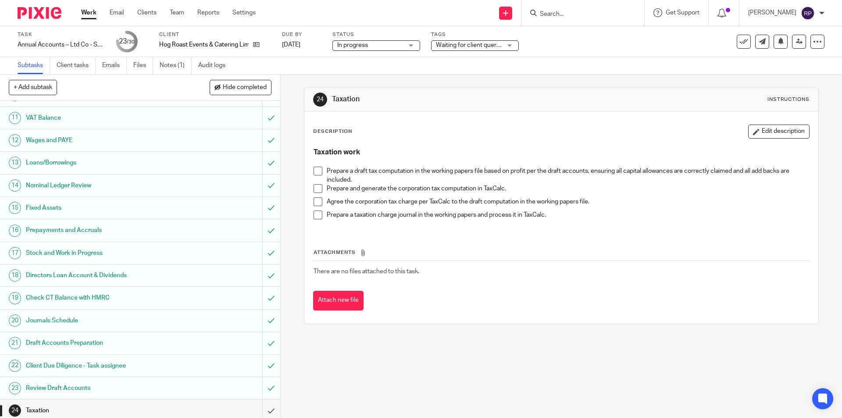
scroll to position [359, 0]
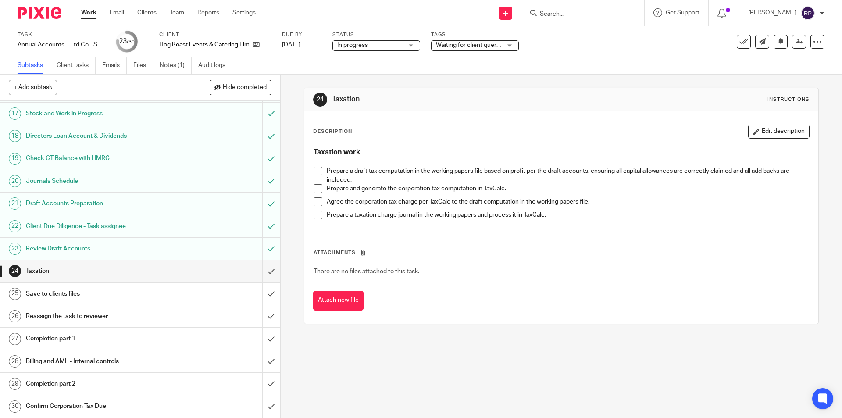
click at [574, 15] on input "Search" at bounding box center [578, 15] width 79 height 8
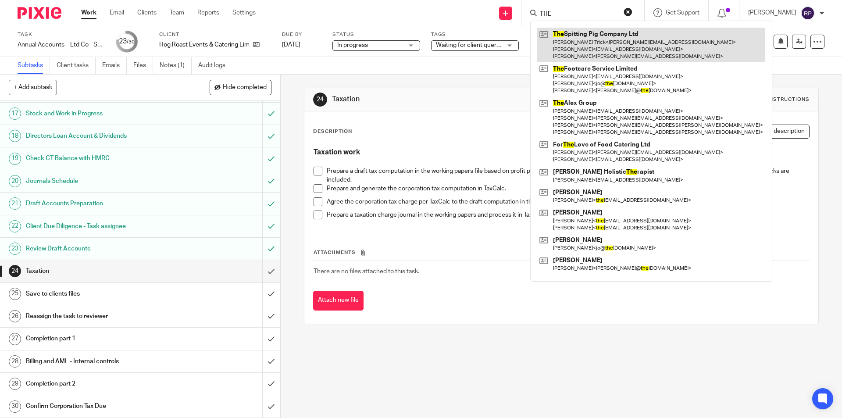
type input "THE"
click at [589, 33] on link at bounding box center [651, 45] width 228 height 35
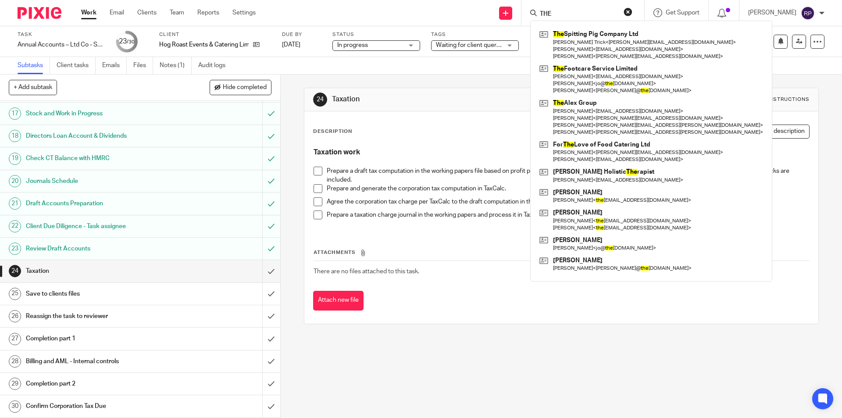
click at [376, 78] on div "24 Taxation Instructions Description Edit description Taxation work Prepare a d…" at bounding box center [561, 206] width 514 height 263
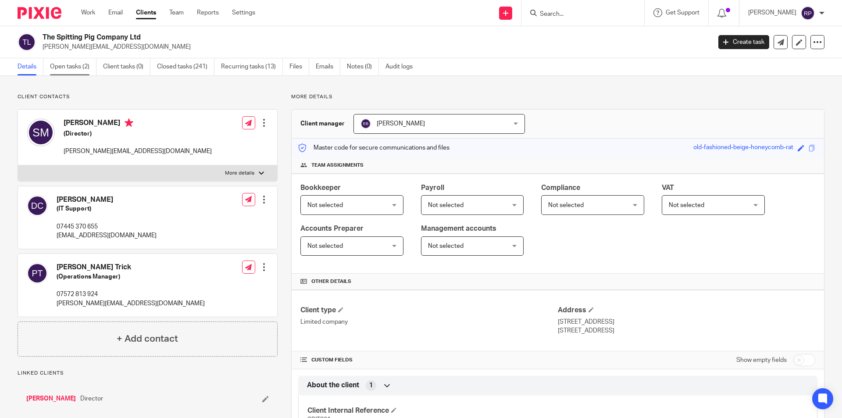
click at [78, 66] on link "Open tasks (2)" at bounding box center [73, 66] width 46 height 17
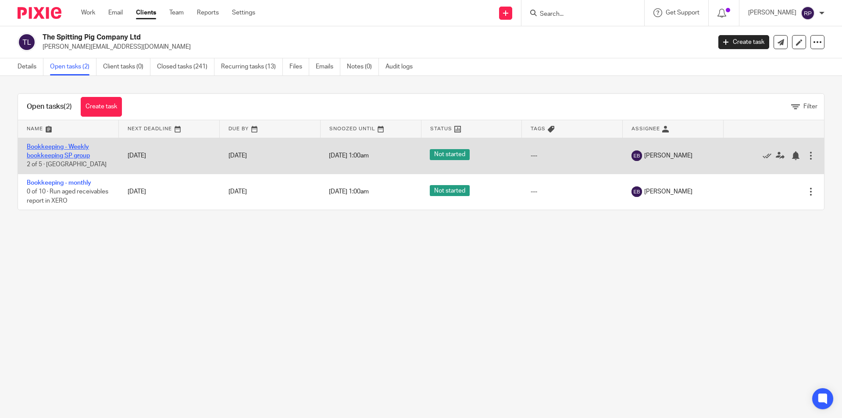
click at [54, 148] on link "Bookkeeping - Weekly bookkeeping SP group" at bounding box center [58, 151] width 63 height 15
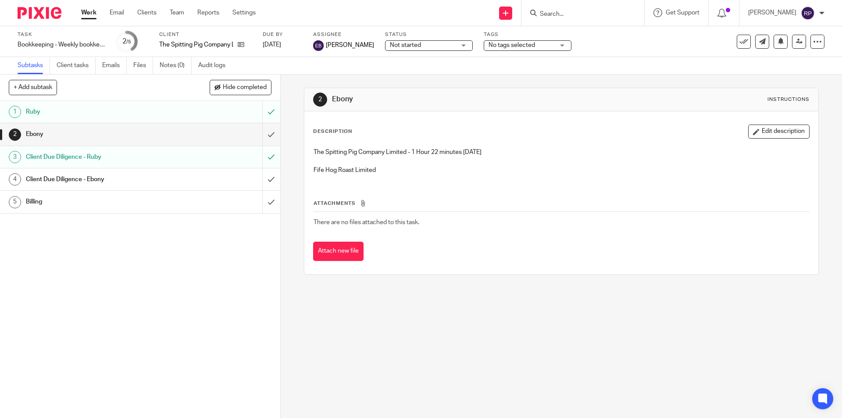
click at [161, 111] on h1 "Ruby" at bounding box center [102, 111] width 152 height 13
